Goal: Transaction & Acquisition: Purchase product/service

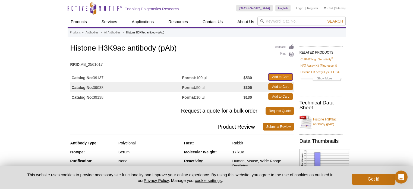
click at [285, 76] on link "Add to Cart" at bounding box center [280, 76] width 24 height 7
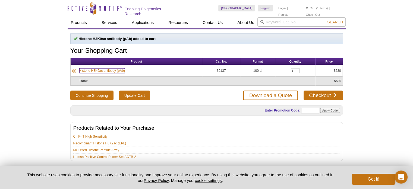
click at [100, 69] on link "Histone H3K9ac antibody (pAb)" at bounding box center [102, 70] width 46 height 5
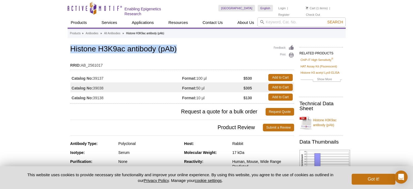
drag, startPoint x: 71, startPoint y: 45, endPoint x: 178, endPoint y: 45, distance: 106.9
click at [178, 45] on h1 "Histone H3K9ac antibody (pAb)" at bounding box center [182, 49] width 224 height 9
copy h1 "Histone H3K9ac antibody (pAb)"
